Goal: Find specific page/section: Find specific page/section

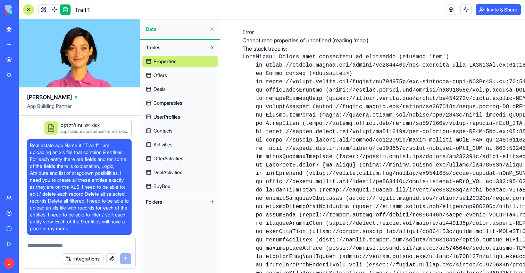
scroll to position [26117, 0]
